Goal: Information Seeking & Learning: Compare options

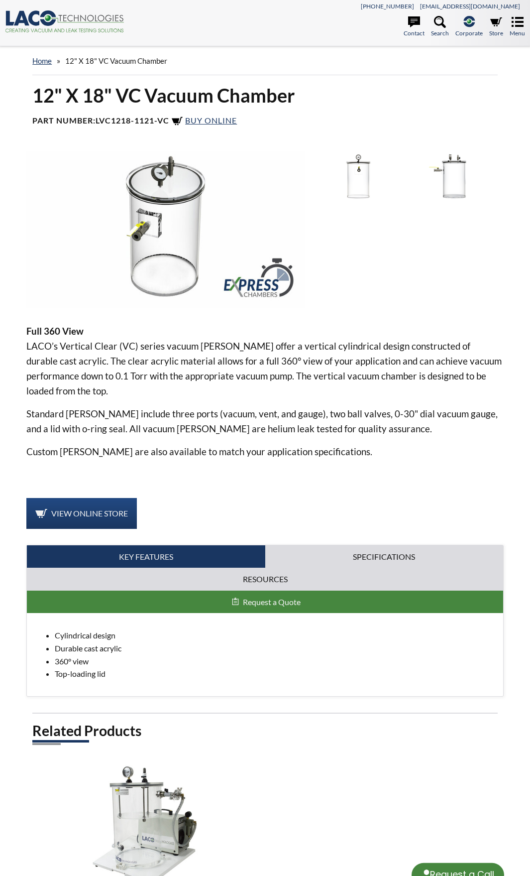
select select "Language Translate Widget"
